Goal: Task Accomplishment & Management: Manage account settings

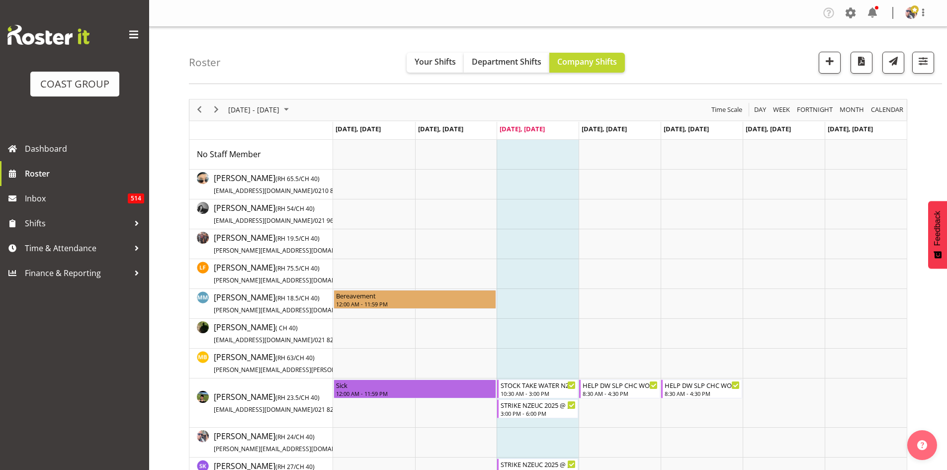
click at [133, 33] on span at bounding box center [134, 35] width 16 height 16
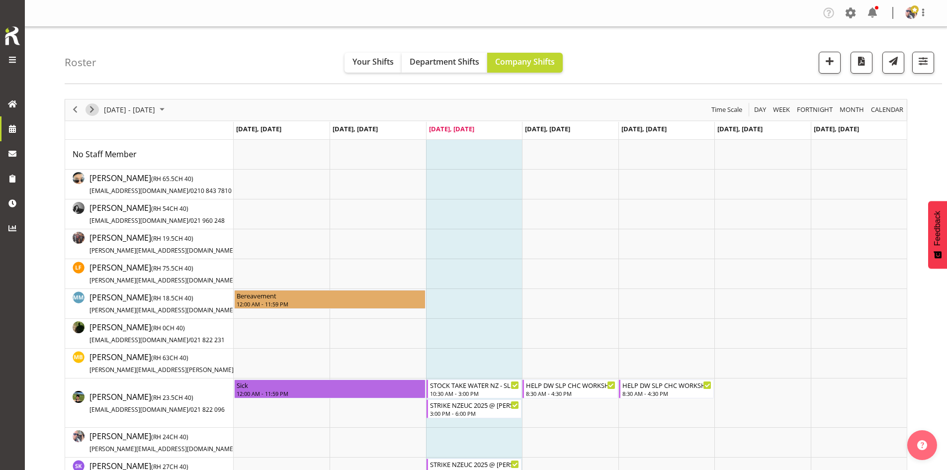
click at [90, 109] on span "Next" at bounding box center [92, 109] width 12 height 12
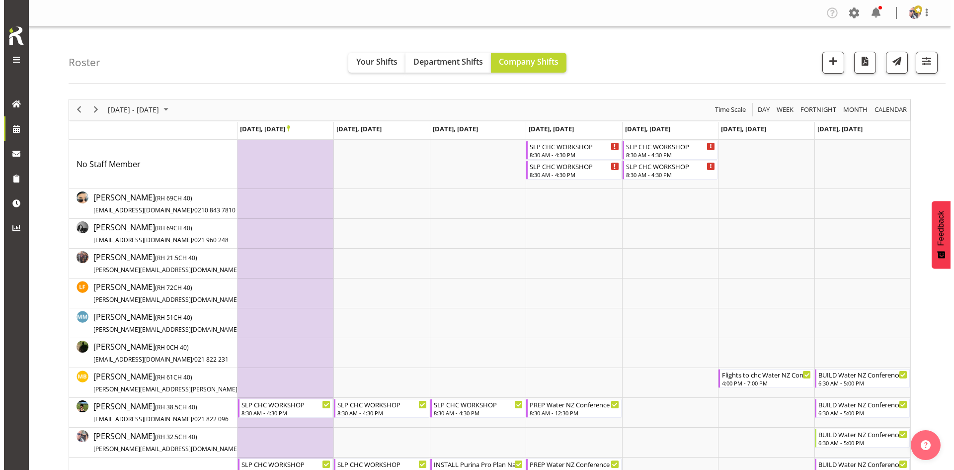
scroll to position [99, 0]
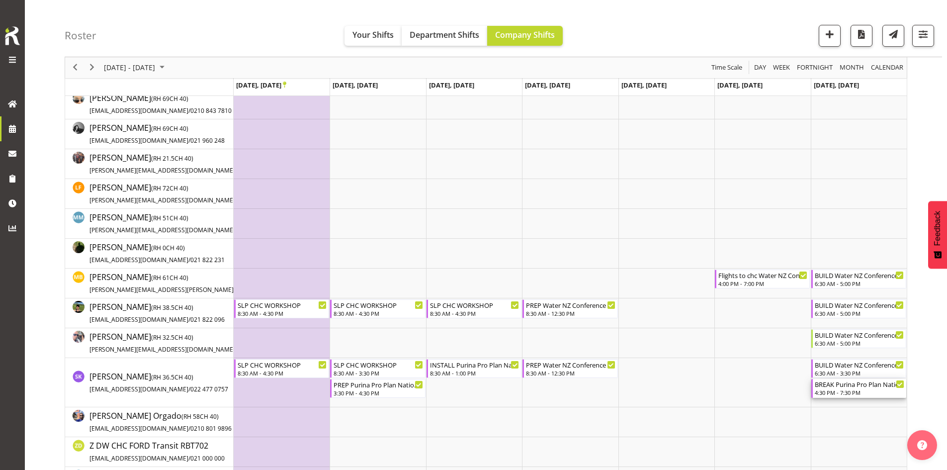
click at [870, 389] on div "4:30 PM - 7:30 PM" at bounding box center [859, 392] width 89 height 8
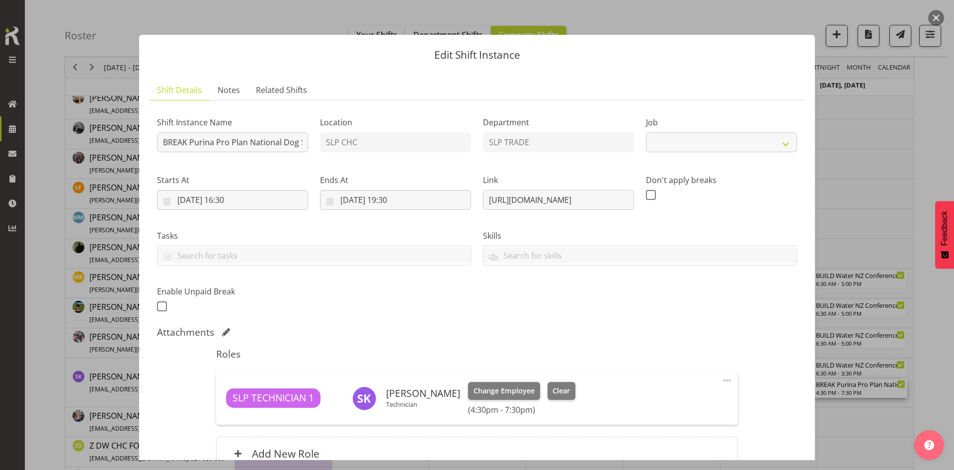
select select "10370"
click at [249, 144] on input "BREAK Purina Pro Plan National Dog Show @ [GEOGRAPHIC_DATA] Rangiora On Site @ …" at bounding box center [232, 142] width 151 height 20
click at [252, 202] on input "[DATE] 16:30" at bounding box center [232, 200] width 151 height 20
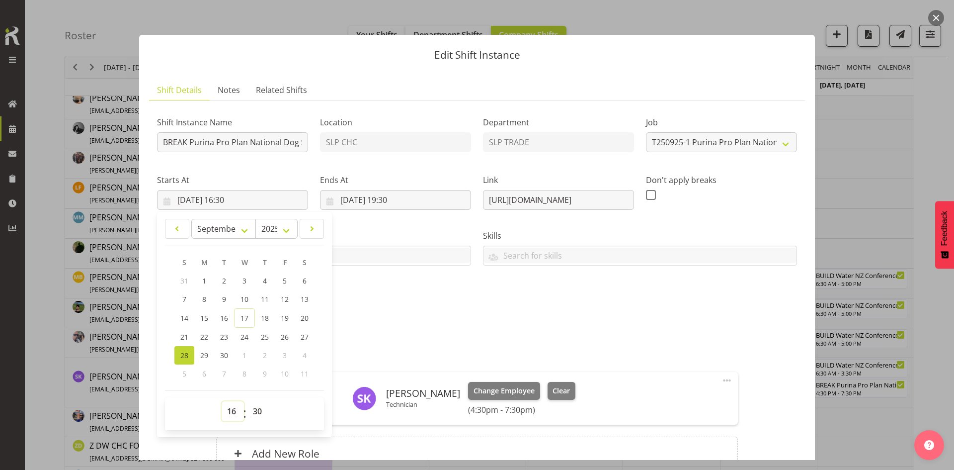
click at [238, 413] on select "00 01 02 03 04 05 06 07 08 09 10 11 12 13 14 15 16 17 18 19 20 21 22 23" at bounding box center [233, 411] width 22 height 20
select select "17"
click at [222, 401] on select "00 01 02 03 04 05 06 07 08 09 10 11 12 13 14 15 16 17 18 19 20 21 22 23" at bounding box center [233, 411] width 22 height 20
type input "[DATE] 17:30"
drag, startPoint x: 262, startPoint y: 410, endPoint x: 262, endPoint y: 405, distance: 5.5
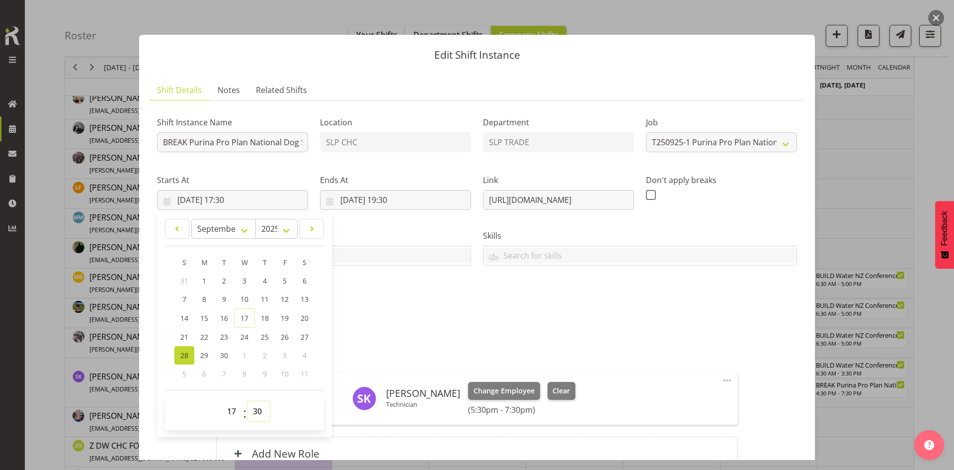
click at [262, 410] on select "00 01 02 03 04 05 06 07 08 09 10 11 12 13 14 15 16 17 18 19 20 21 22 23 24 25 2…" at bounding box center [259, 411] width 22 height 20
select select "0"
click at [248, 401] on select "00 01 02 03 04 05 06 07 08 09 10 11 12 13 14 15 16 17 18 19 20 21 22 23 24 25 2…" at bounding box center [259, 411] width 22 height 20
type input "[DATE] 17:00"
click at [380, 293] on div "Shift Instance Name BREAK Purina Pro Plan National Dog Show @ [GEOGRAPHIC_DATA]…" at bounding box center [477, 211] width 652 height 218
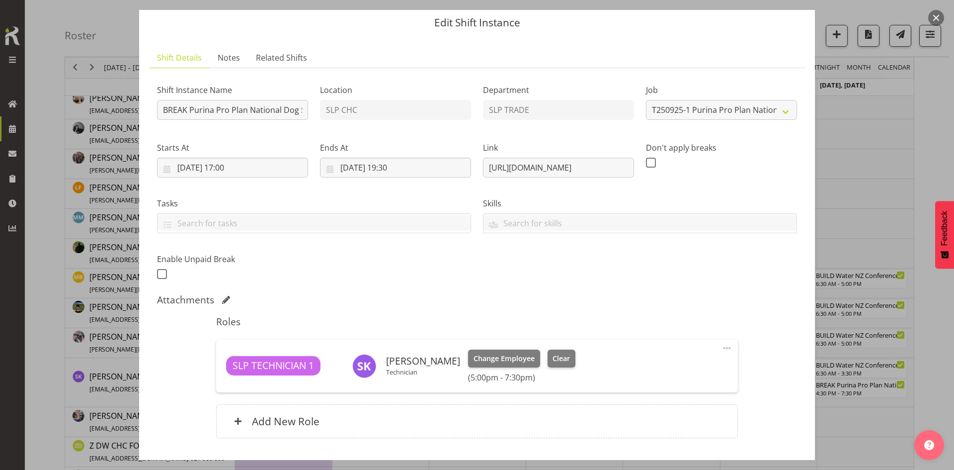
scroll to position [50, 0]
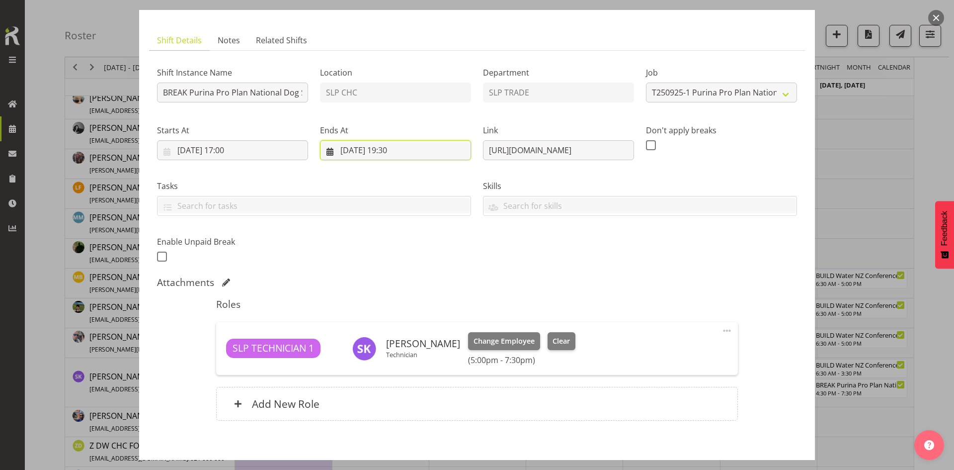
click at [402, 151] on input "[DATE] 19:30" at bounding box center [395, 150] width 151 height 20
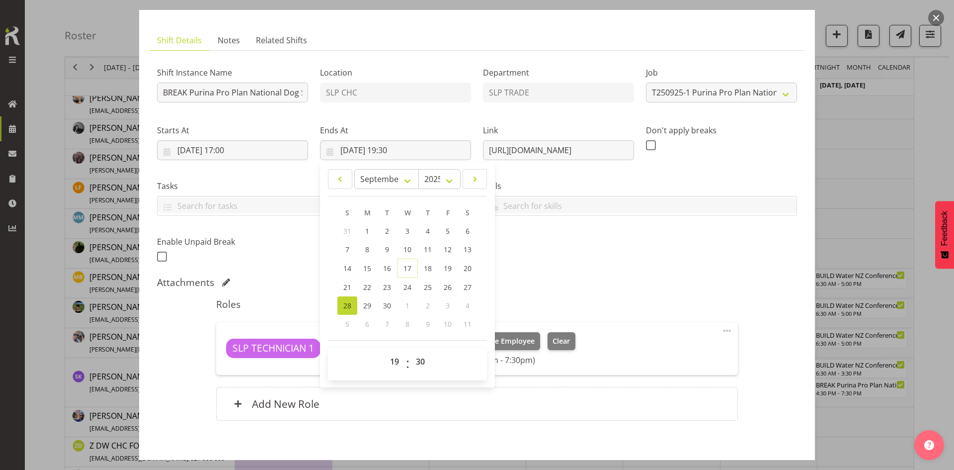
click at [681, 218] on div "Skills SLP ELECTRICIAN CLASS 2 DRIVER CLASS 4 DRIVER EWP LICENSE (EXP 08/23) FO…" at bounding box center [640, 194] width 326 height 56
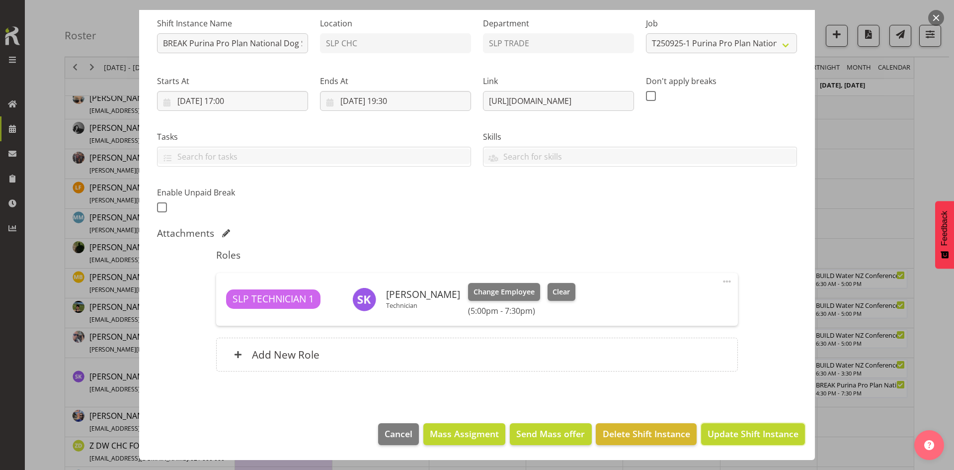
click at [721, 427] on span "Update Shift Instance" at bounding box center [753, 433] width 91 height 13
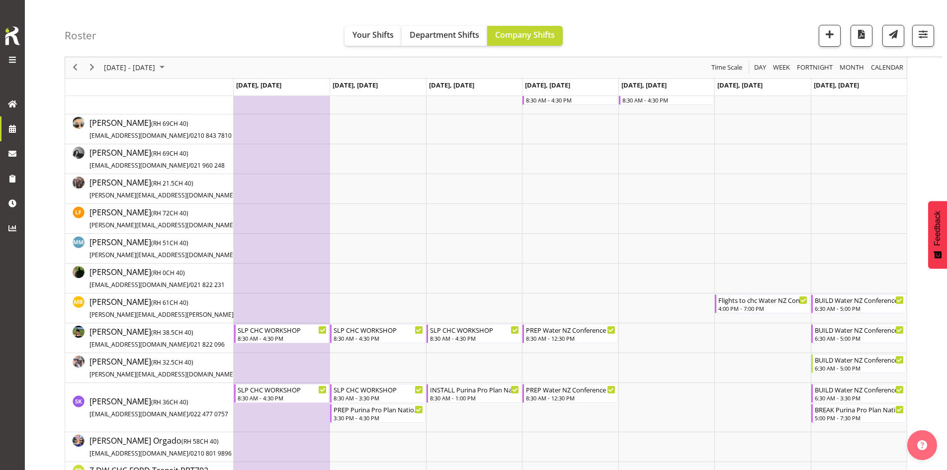
scroll to position [149, 0]
